Goal: Task Accomplishment & Management: Use online tool/utility

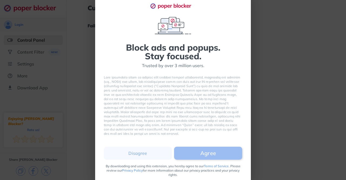
click at [200, 152] on button "Agree" at bounding box center [208, 152] width 68 height 13
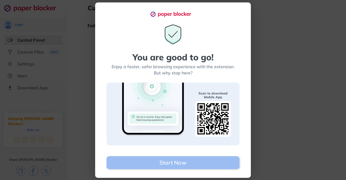
click at [200, 160] on button "Start Now" at bounding box center [172, 162] width 133 height 13
